Goal: Information Seeking & Learning: Learn about a topic

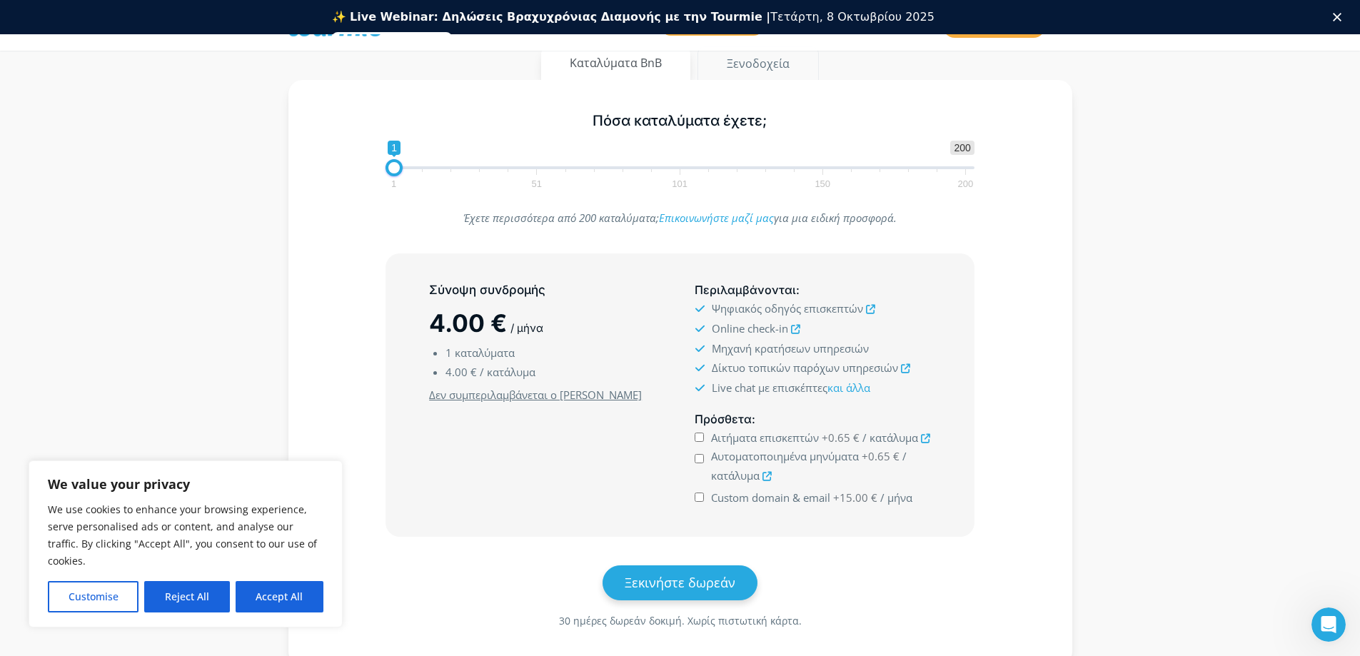
click at [753, 60] on button "Ξενοδοχεία" at bounding box center [758, 63] width 121 height 34
click at [595, 76] on button "Καταλύματα BnB" at bounding box center [616, 63] width 151 height 34
click at [926, 441] on icon at bounding box center [925, 438] width 9 height 9
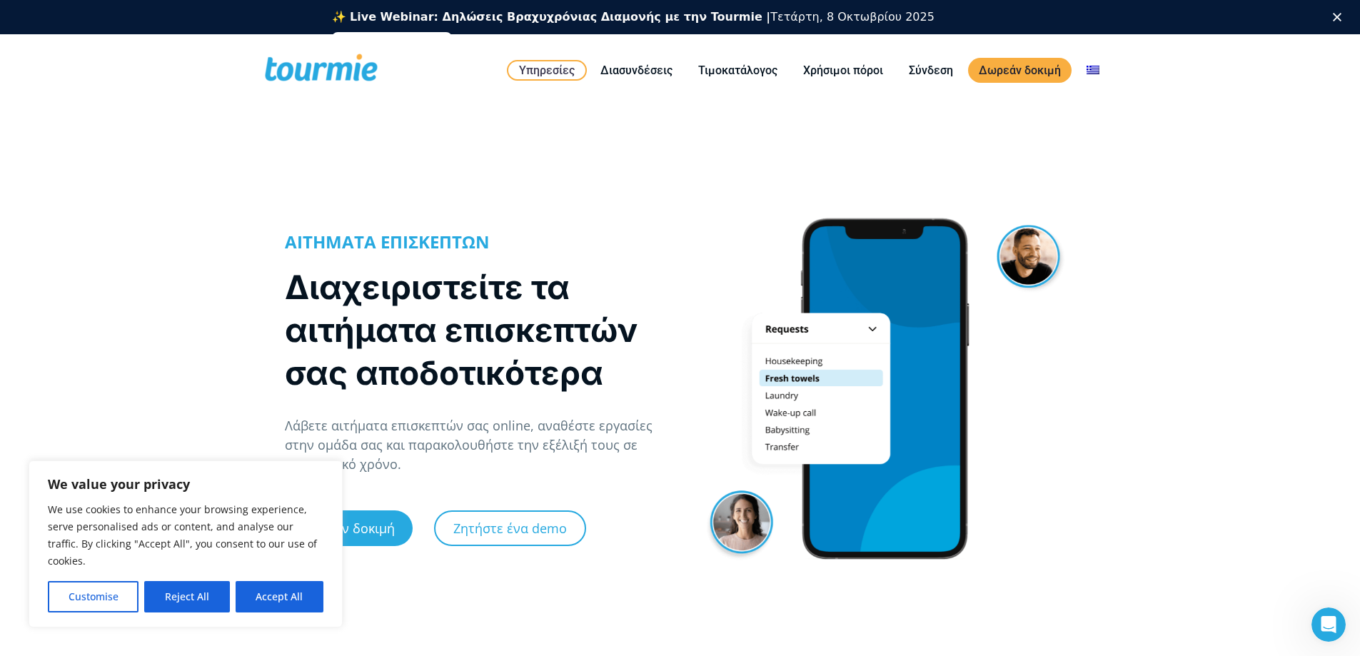
click at [1347, 19] on div "Κλείσιμο" at bounding box center [1340, 17] width 14 height 9
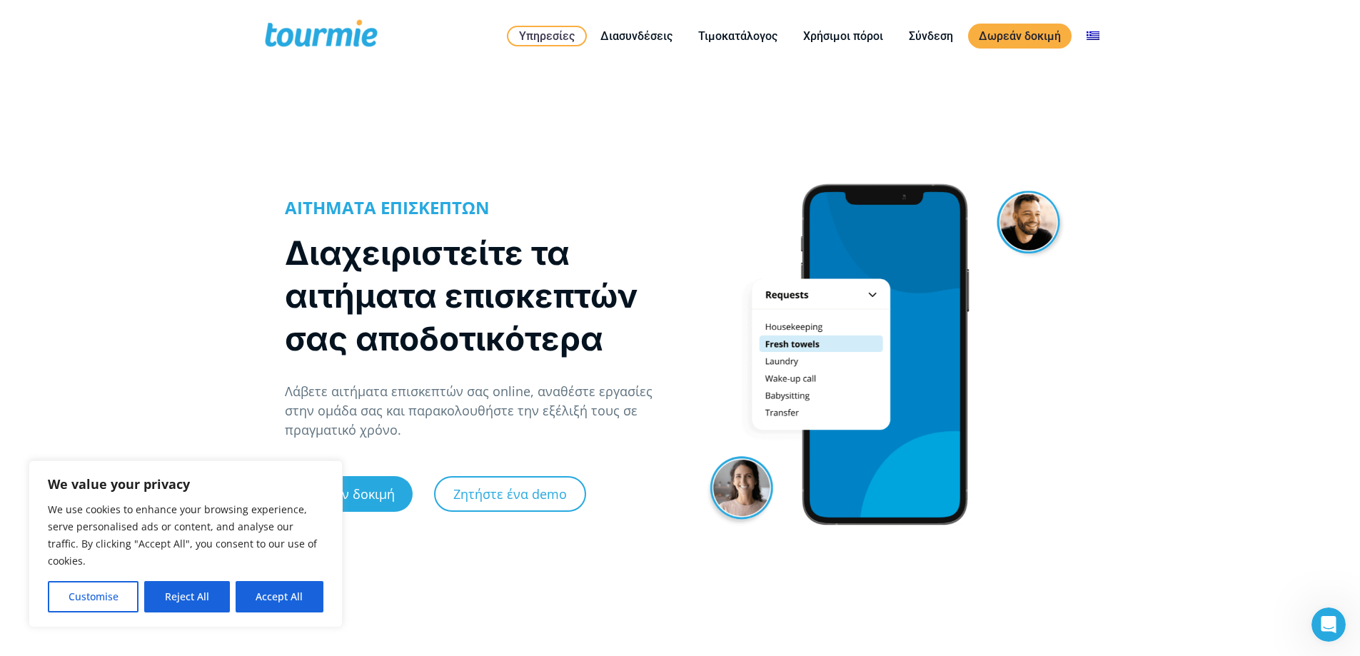
click at [308, 34] on span at bounding box center [321, 36] width 117 height 34
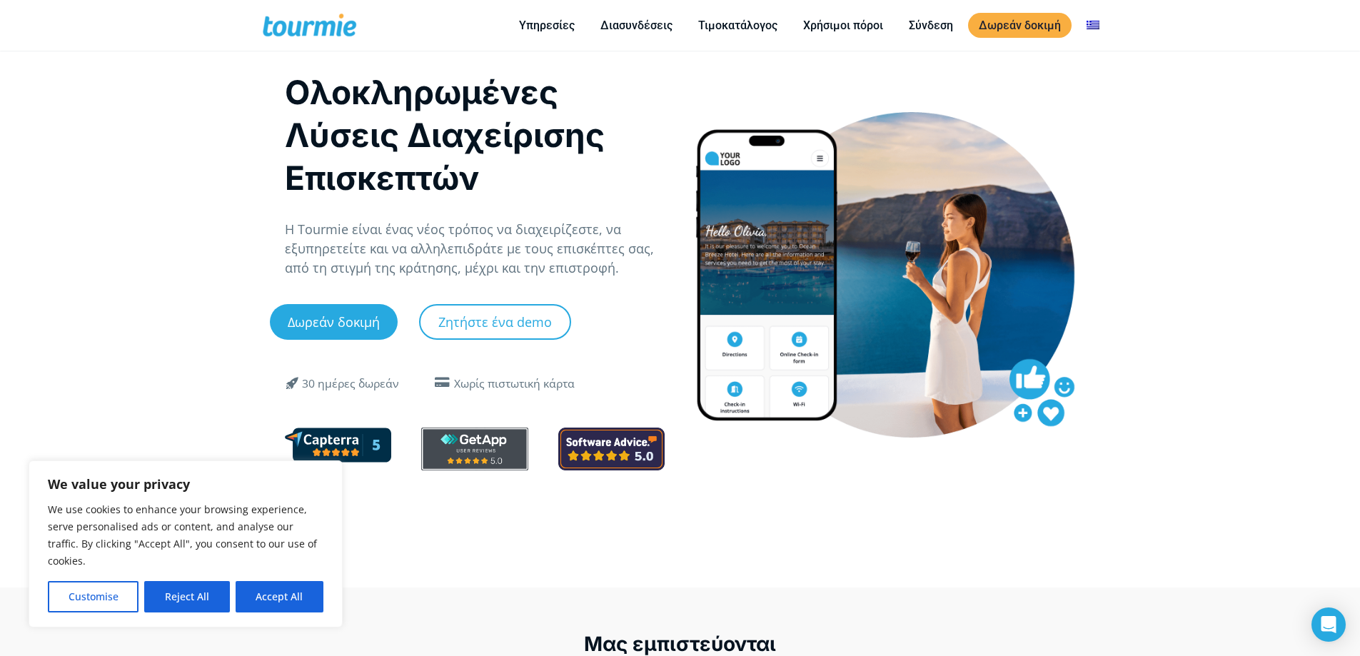
scroll to position [71, 0]
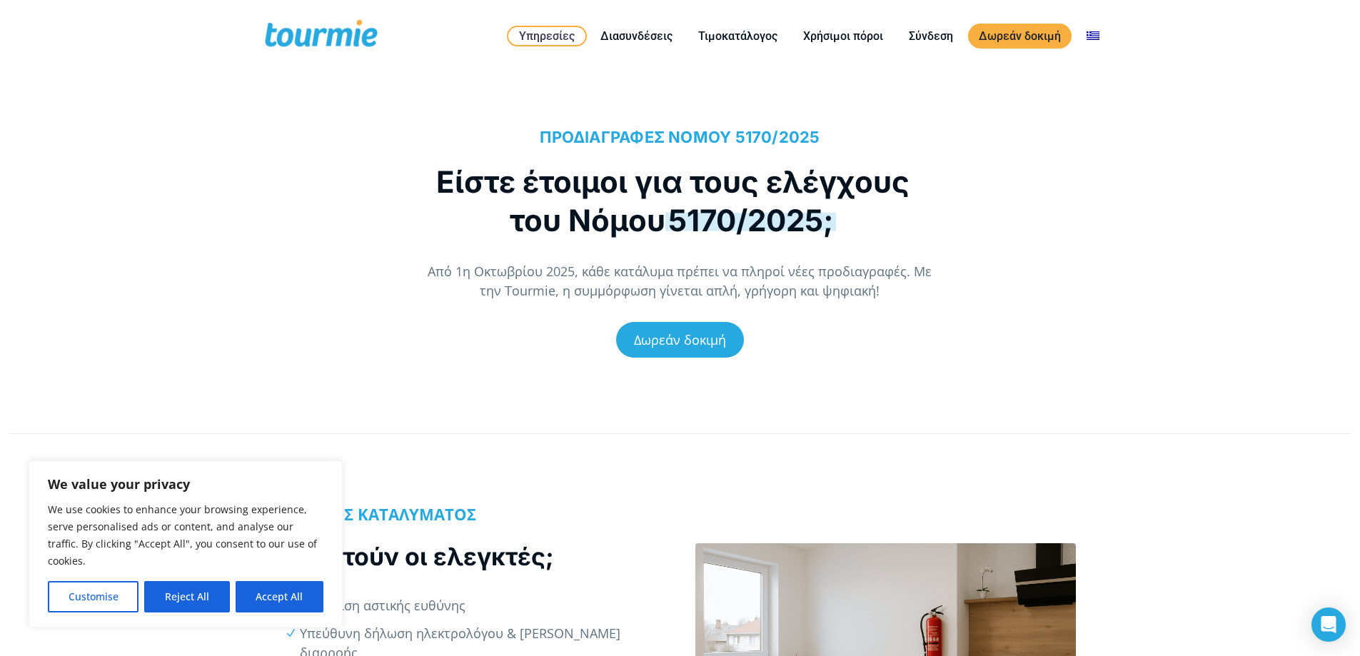
click at [555, 289] on p "Από 1η Οκτωβρίου 2025, κάθε κατάλυμα πρέπει να πληροί νέες προδιαγραφές. Με την…" at bounding box center [680, 281] width 518 height 39
click at [706, 341] on link "Δωρεάν δοκιμή" at bounding box center [680, 340] width 128 height 36
